Goal: Task Accomplishment & Management: Manage account settings

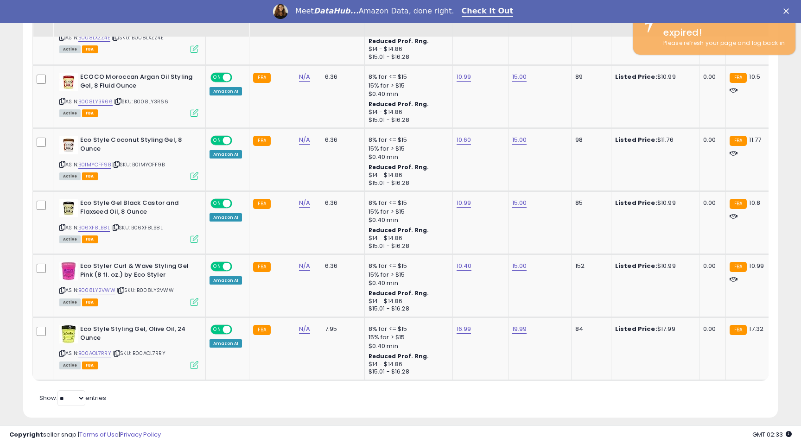
scroll to position [190, 437]
